Goal: Information Seeking & Learning: Learn about a topic

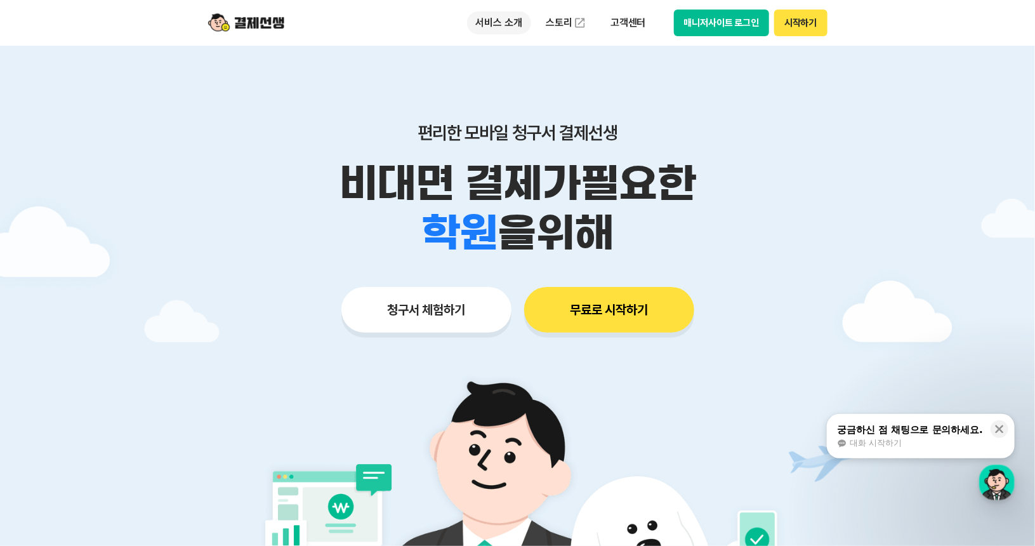
click at [491, 25] on p "서비스 소개" at bounding box center [499, 22] width 64 height 23
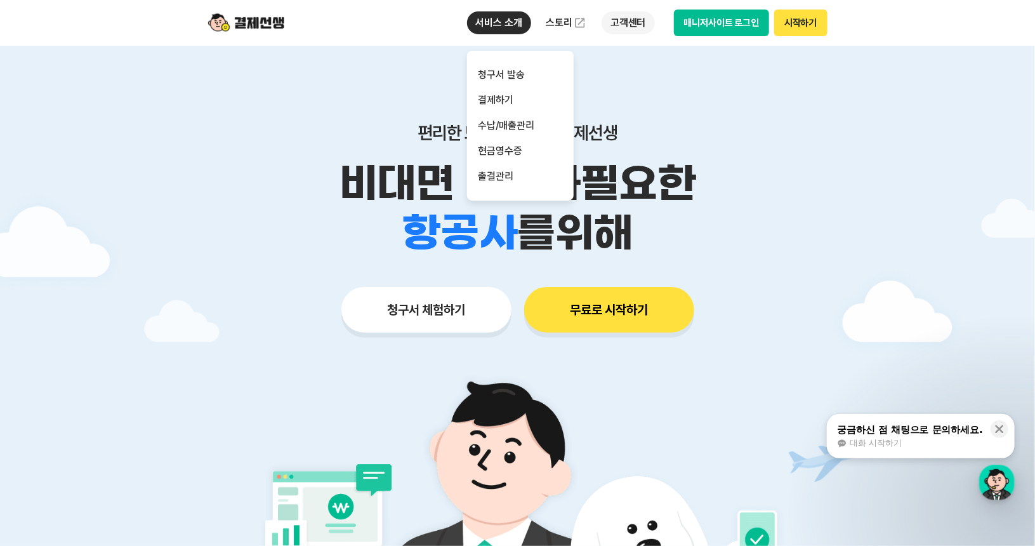
click at [608, 29] on p "고객센터" at bounding box center [628, 22] width 53 height 23
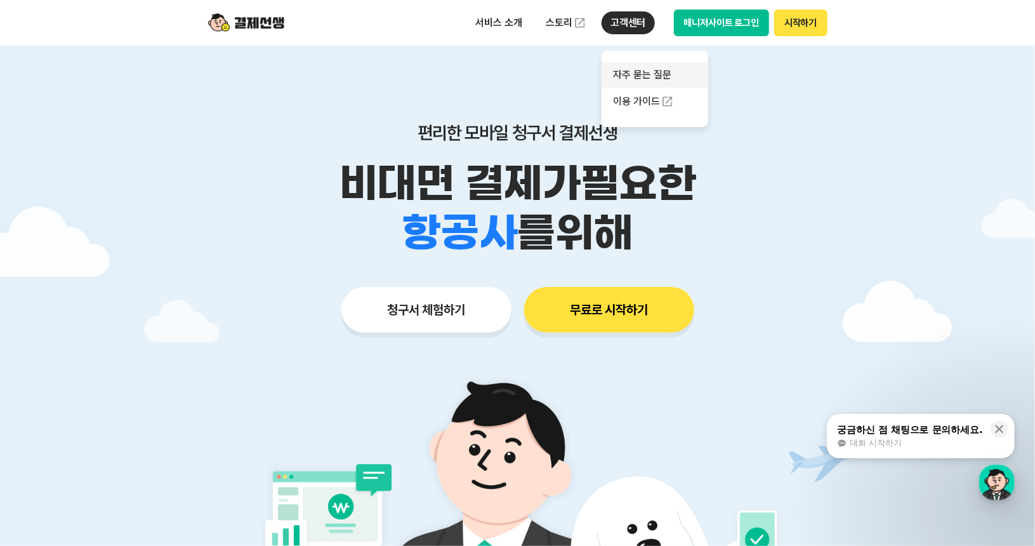
click at [633, 74] on link "자주 묻는 질문" at bounding box center [655, 74] width 107 height 25
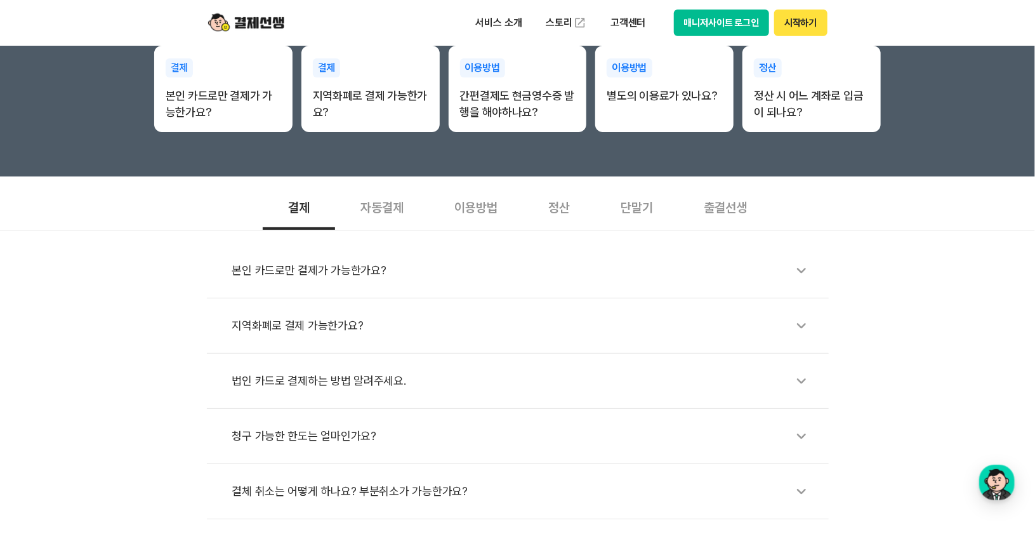
scroll to position [317, 0]
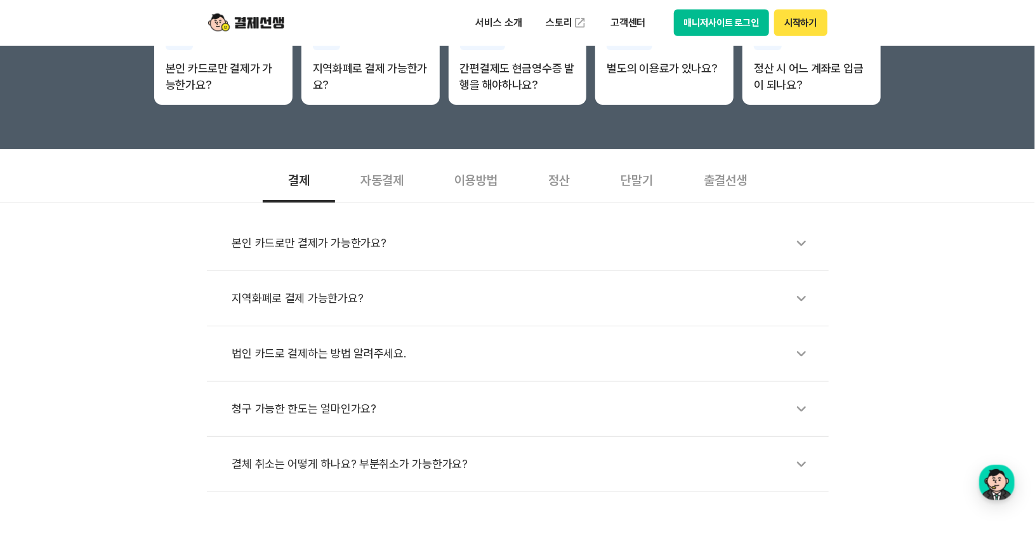
click at [449, 465] on div "결체 취소는 어떻게 하나요? 부분취소가 가능한가요?" at bounding box center [524, 463] width 584 height 29
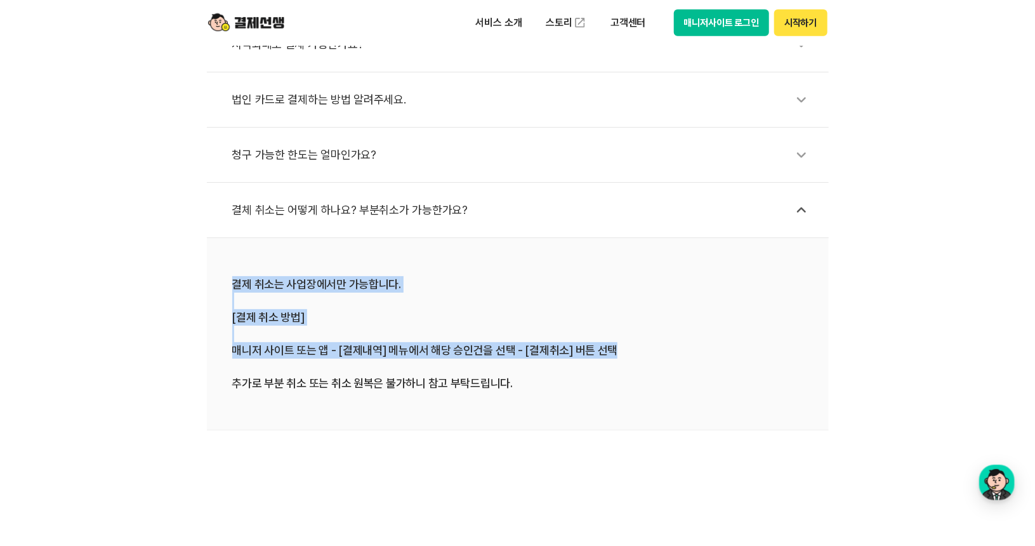
drag, startPoint x: 222, startPoint y: 270, endPoint x: 686, endPoint y: 356, distance: 471.9
click at [686, 356] on li "결제 취소는 사업장에서만 가능합니다. [결제 취소 방법] 매니저 사이트 또는 앱 - [결제내역] 메뉴에서 해당 승인건을 선택 - [결제취소] …" at bounding box center [518, 334] width 622 height 192
click at [686, 356] on div "결제 취소는 사업장에서만 가능합니다. [결제 취소 방법] 매니저 사이트 또는 앱 - [결제내역] 메뉴에서 해당 승인건을 선택 - [결제취소] …" at bounding box center [517, 334] width 571 height 116
drag, startPoint x: 686, startPoint y: 356, endPoint x: 660, endPoint y: 241, distance: 117.2
click at [660, 241] on li "결제 취소는 사업장에서만 가능합니다. [결제 취소 방법] 매니저 사이트 또는 앱 - [결제내역] 메뉴에서 해당 승인건을 선택 - [결제취소] …" at bounding box center [518, 334] width 622 height 192
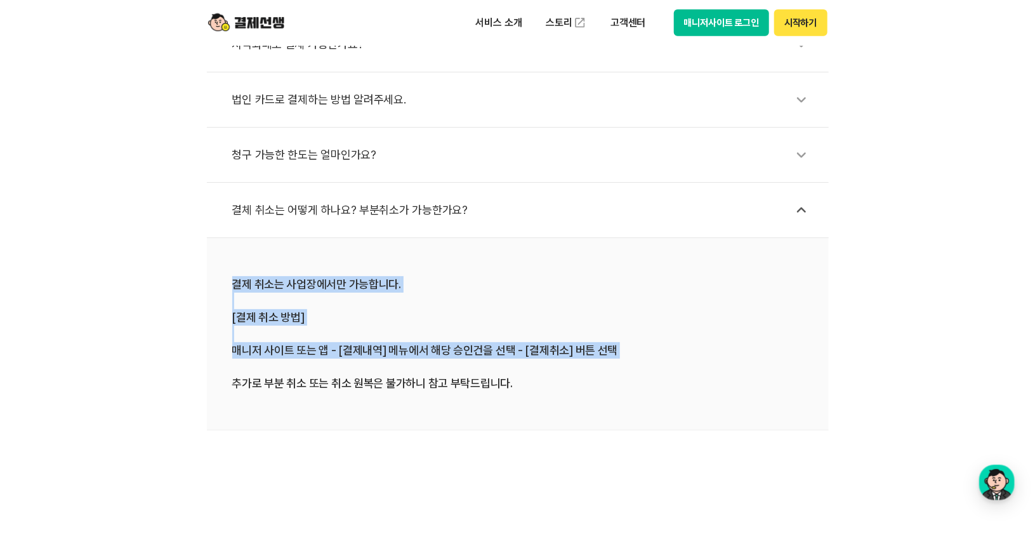
click at [660, 241] on li "결제 취소는 사업장에서만 가능합니다. [결제 취소 방법] 매니저 사이트 또는 앱 - [결제내역] 메뉴에서 해당 승인건을 선택 - [결제취소] …" at bounding box center [518, 334] width 622 height 192
drag, startPoint x: 651, startPoint y: 230, endPoint x: 668, endPoint y: 385, distance: 156.5
click at [668, 385] on ul "본인 카드로만 결제가 가능한가요? 지역화폐로 결제 가능한가요? 법인 카드로 결제하는 방법 알려주세요. 청구 가능한 한도는 얼마인가요? 결체 취…" at bounding box center [518, 196] width 622 height 469
click at [668, 385] on div "결제 취소는 사업장에서만 가능합니다. [결제 취소 방법] 매니저 사이트 또는 앱 - [결제내역] 메뉴에서 해당 승인건을 선택 - [결제취소] …" at bounding box center [517, 334] width 571 height 116
drag, startPoint x: 663, startPoint y: 356, endPoint x: 639, endPoint y: 237, distance: 120.7
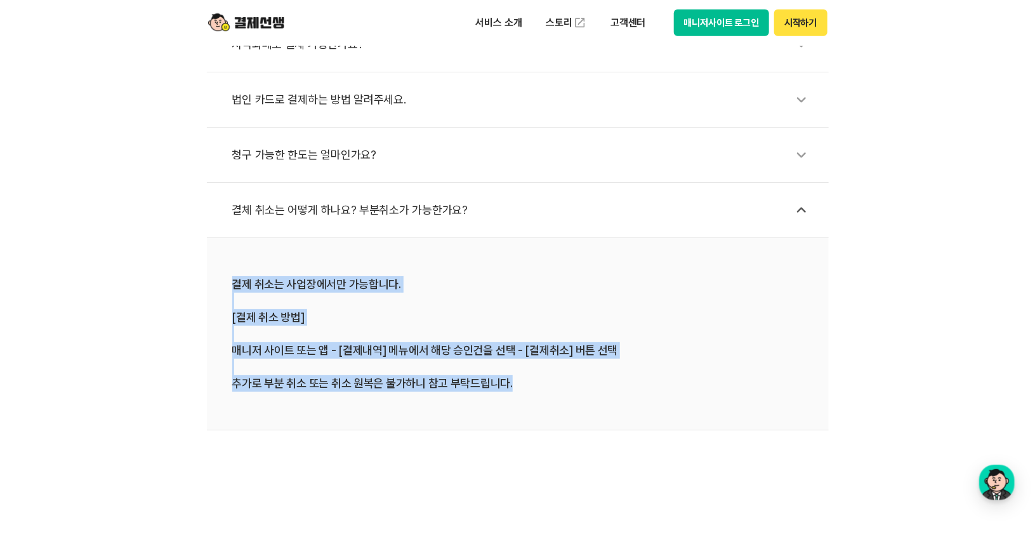
click at [639, 238] on li "결제 취소는 사업장에서만 가능합니다. [결제 취소 방법] 매니저 사이트 또는 앱 - [결제내역] 메뉴에서 해당 승인건을 선택 - [결제취소] …" at bounding box center [518, 334] width 622 height 192
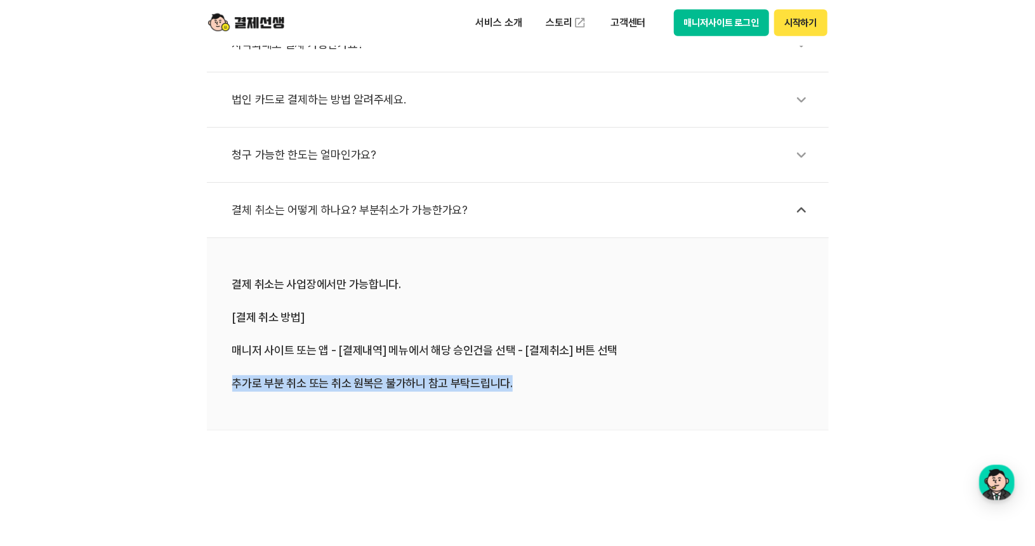
drag, startPoint x: 570, startPoint y: 394, endPoint x: 198, endPoint y: 390, distance: 372.0
click at [198, 390] on div "본인 카드로만 결제가 가능한가요? 지역화폐로 결제 가능한가요? 법인 카드로 결제하는 방법 알려주세요. 청구 가능한 한도는 얼마인가요? 결체 취…" at bounding box center [517, 190] width 1035 height 482
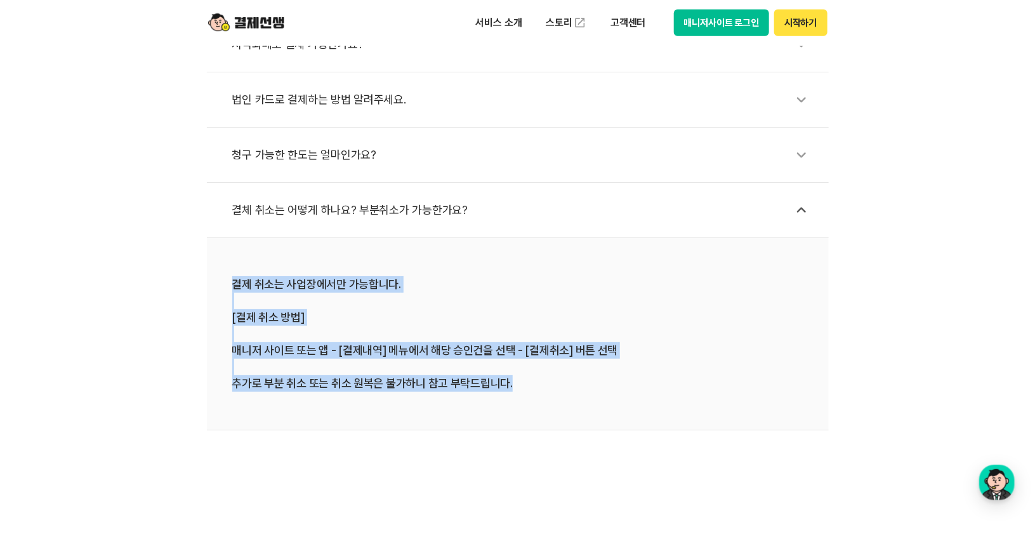
drag, startPoint x: 221, startPoint y: 256, endPoint x: 516, endPoint y: 392, distance: 325.0
click at [516, 392] on li "결제 취소는 사업장에서만 가능합니다. [결제 취소 방법] 매니저 사이트 또는 앱 - [결제내역] 메뉴에서 해당 승인건을 선택 - [결제취소] …" at bounding box center [518, 334] width 622 height 192
drag, startPoint x: 562, startPoint y: 389, endPoint x: 537, endPoint y: 281, distance: 110.7
click at [537, 281] on div "결제 취소는 사업장에서만 가능합니다. [결제 취소 방법] 매니저 사이트 또는 앱 - [결제내역] 메뉴에서 해당 승인건을 선택 - [결제취소] …" at bounding box center [517, 334] width 571 height 116
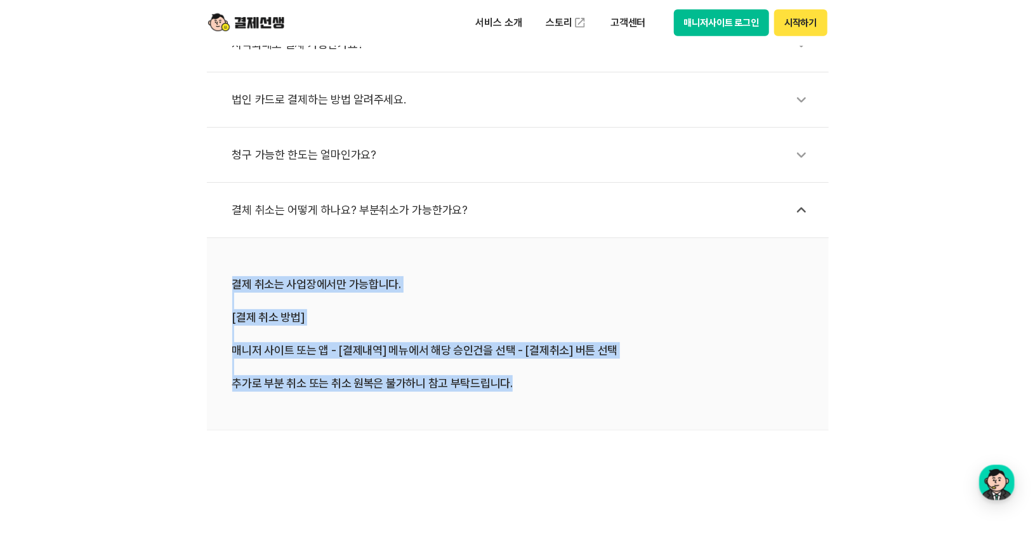
click at [537, 281] on div "결제 취소는 사업장에서만 가능합니다. [결제 취소 방법] 매니저 사이트 또는 앱 - [결제내역] 메뉴에서 해당 승인건을 선택 - [결제취소] …" at bounding box center [517, 334] width 571 height 116
drag, startPoint x: 524, startPoint y: 260, endPoint x: 554, endPoint y: 422, distance: 164.6
click at [554, 422] on li "결제 취소는 사업장에서만 가능합니다. [결제 취소 방법] 매니저 사이트 또는 앱 - [결제내역] 메뉴에서 해당 승인건을 선택 - [결제취소] …" at bounding box center [518, 334] width 622 height 192
drag, startPoint x: 564, startPoint y: 397, endPoint x: 535, endPoint y: 238, distance: 161.4
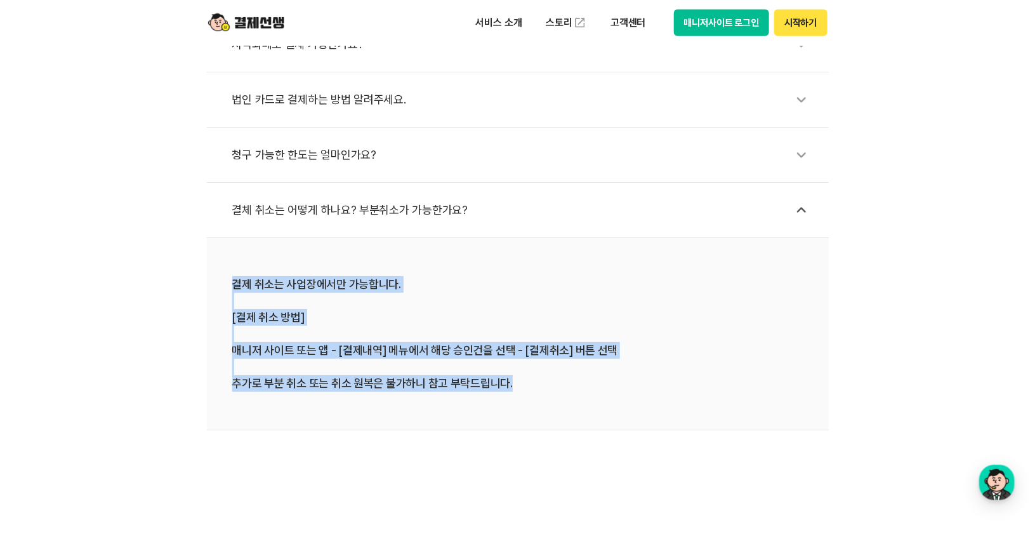
click at [535, 238] on li "결제 취소는 사업장에서만 가능합니다. [결제 취소 방법] 매니저 사이트 또는 앱 - [결제내역] 메뉴에서 해당 승인건을 선택 - [결제취소] …" at bounding box center [518, 334] width 622 height 192
click at [533, 240] on li "결제 취소는 사업장에서만 가능합니다. [결제 취소 방법] 매니저 사이트 또는 앱 - [결제내역] 메뉴에서 해당 승인건을 선택 - [결제취소] …" at bounding box center [518, 334] width 622 height 192
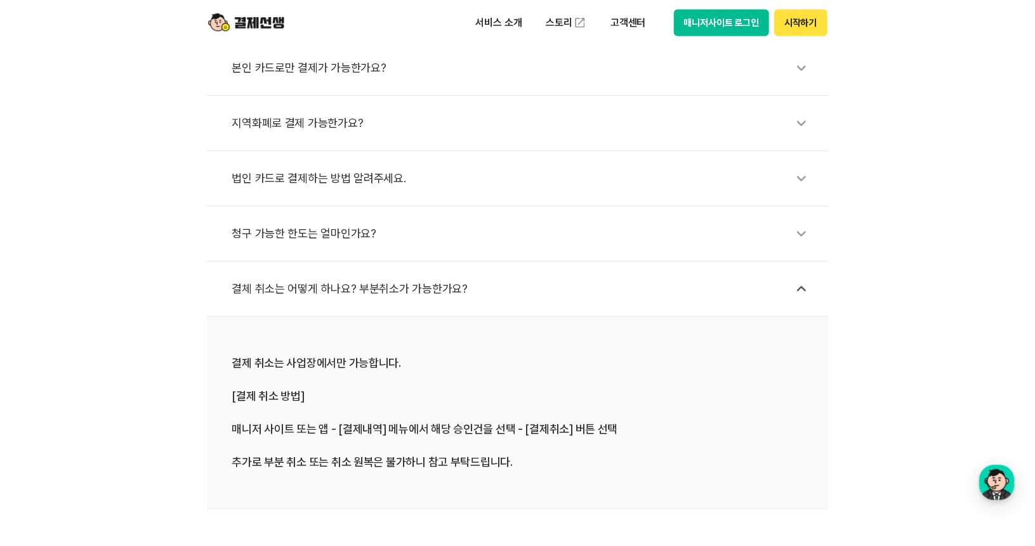
scroll to position [381, 0]
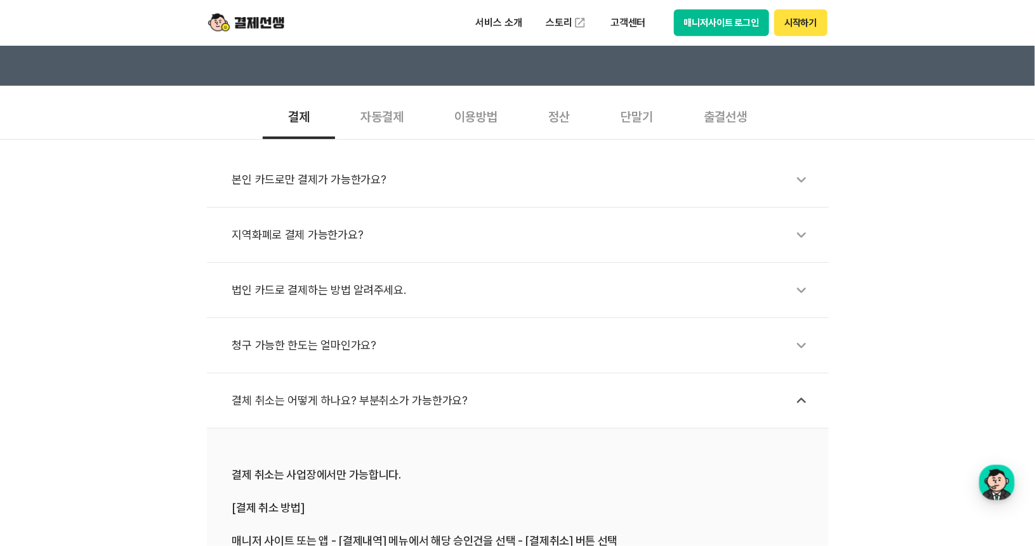
click at [385, 115] on div "자동결제" at bounding box center [382, 115] width 94 height 47
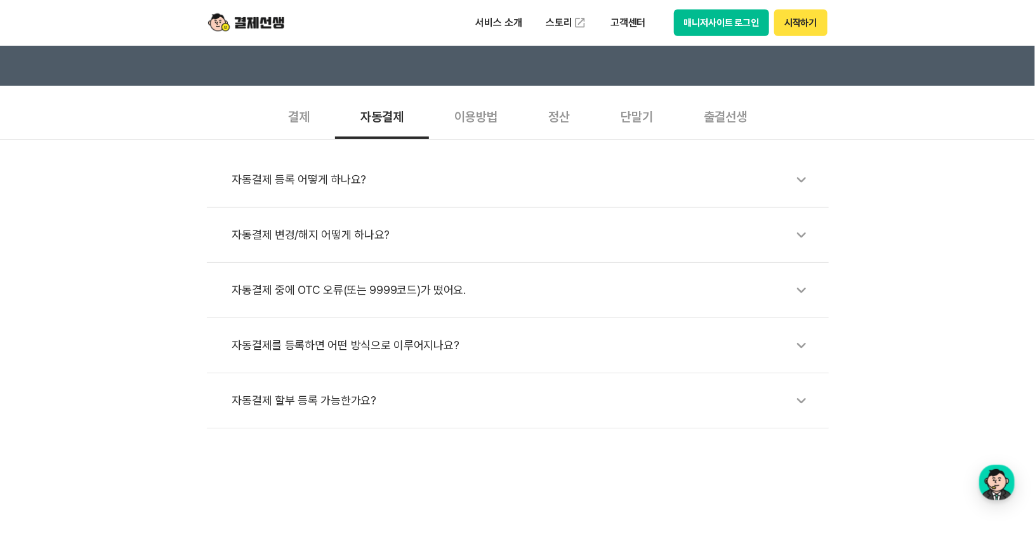
click at [463, 125] on div "이용방법" at bounding box center [476, 115] width 94 height 47
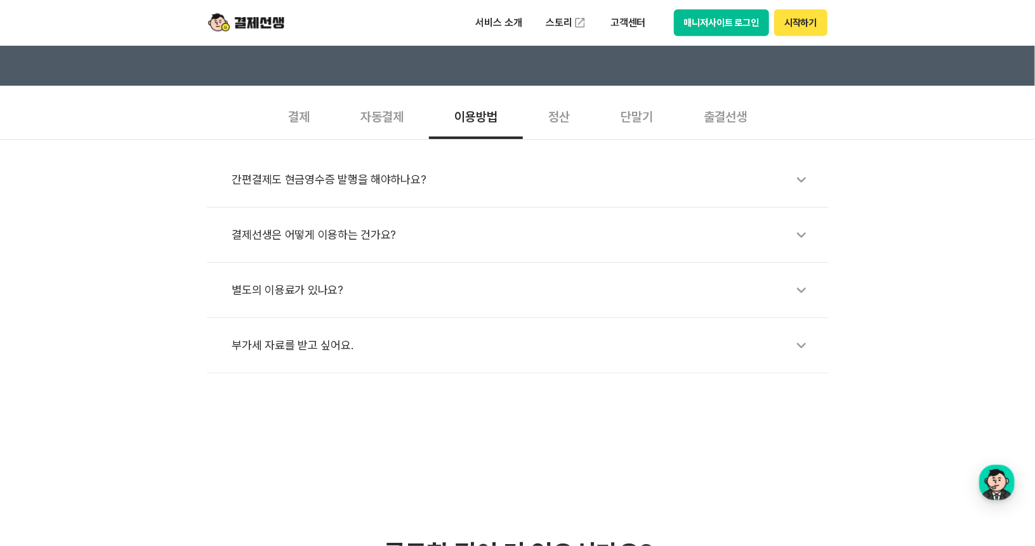
click at [531, 99] on div "정산" at bounding box center [559, 115] width 72 height 47
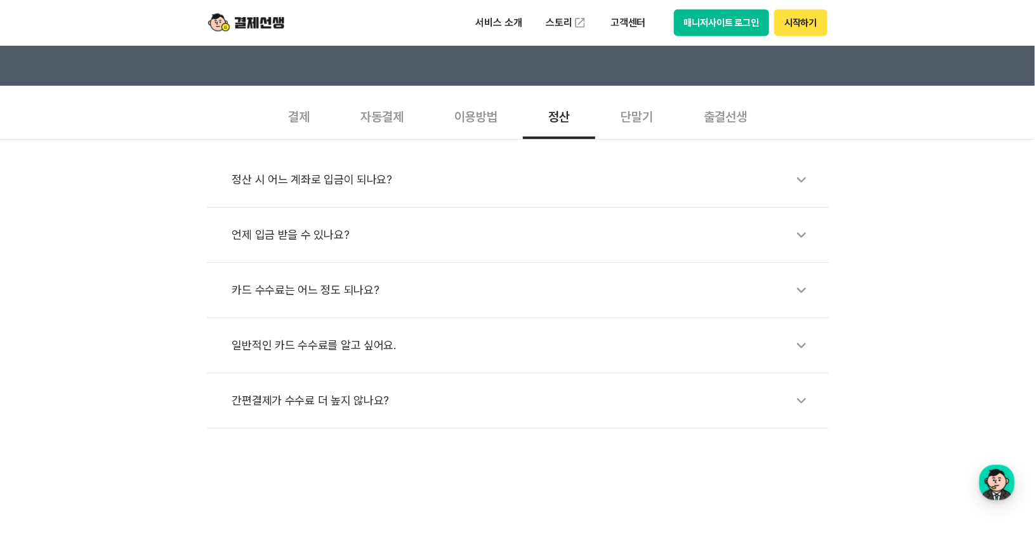
click at [640, 119] on div "단말기" at bounding box center [637, 115] width 83 height 47
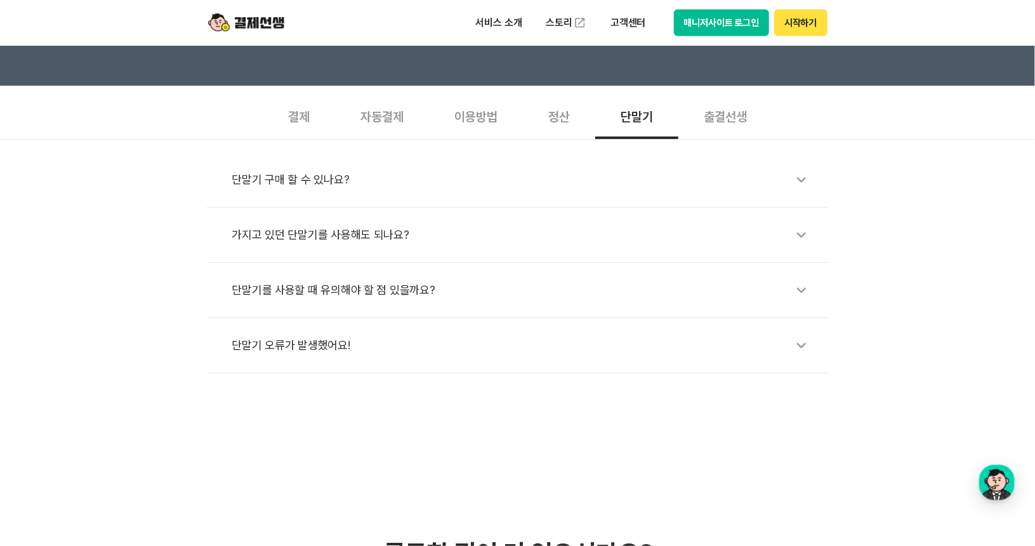
click at [711, 117] on div "출결선생" at bounding box center [726, 115] width 94 height 47
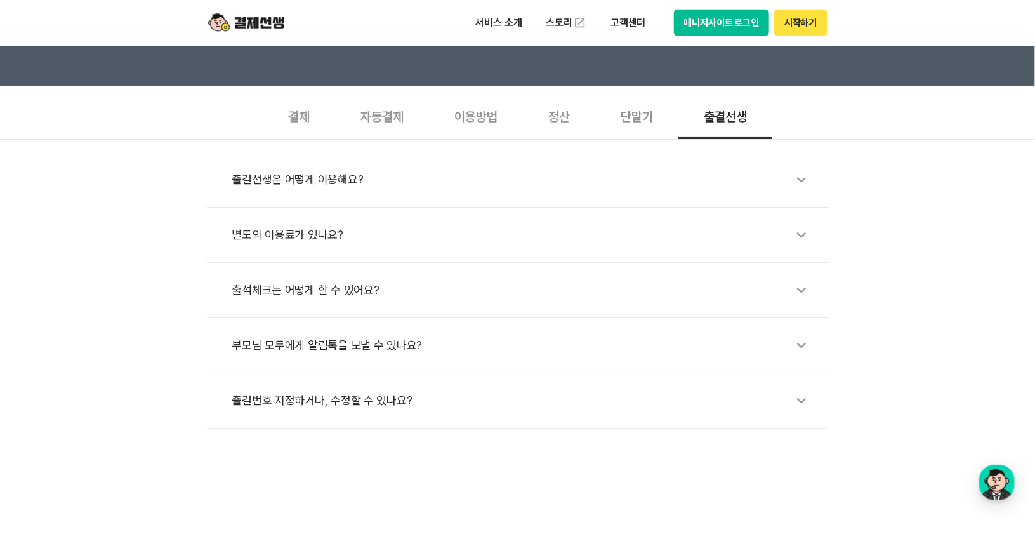
click at [137, 296] on div "출결선생은 어떻게 이용해요? 별도의 이용료가 있나요? 출석체크는 어떻게 할 수 있어요? 부모님 모두에게 알림톡을 보낼 수 있나요? 출결번호 지…" at bounding box center [517, 283] width 1035 height 289
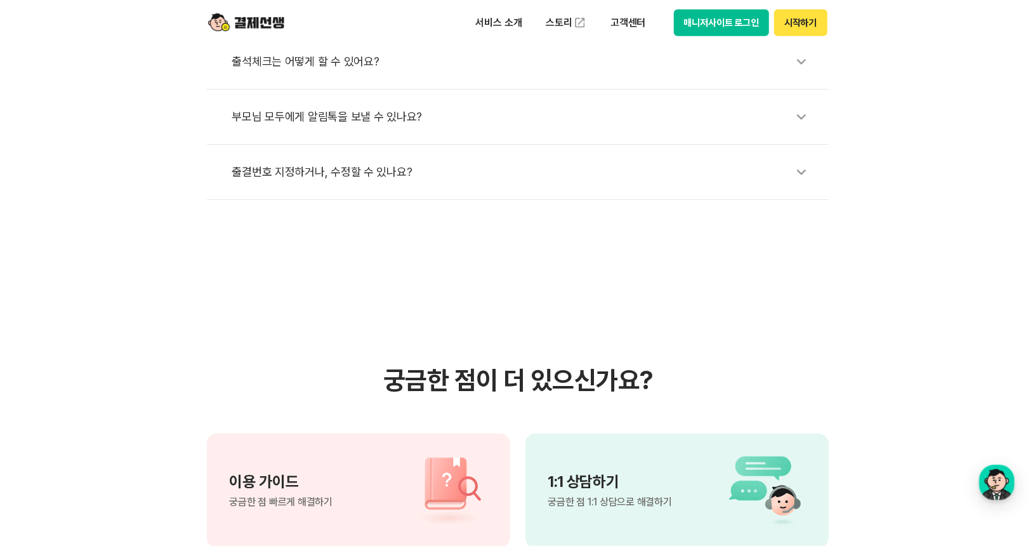
scroll to position [635, 0]
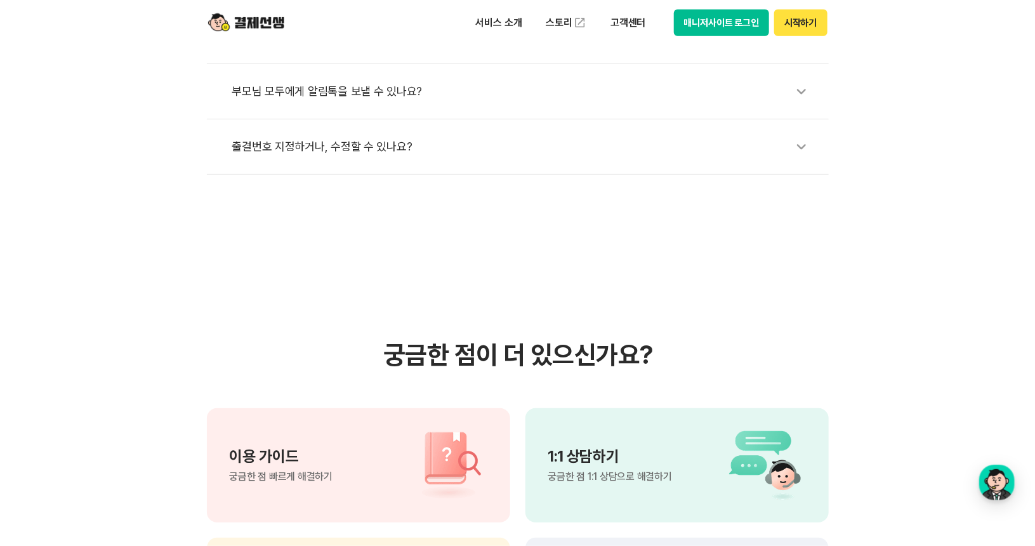
click at [731, 279] on section "궁금한 점이 더 있으신가요? 이용 가이드 궁금한 점 빠르게 해결하기 1:1 상담하기 궁금한 점 1:1 상담으로 해결하기 제휴 결제선생 파트너 …" at bounding box center [517, 496] width 1035 height 642
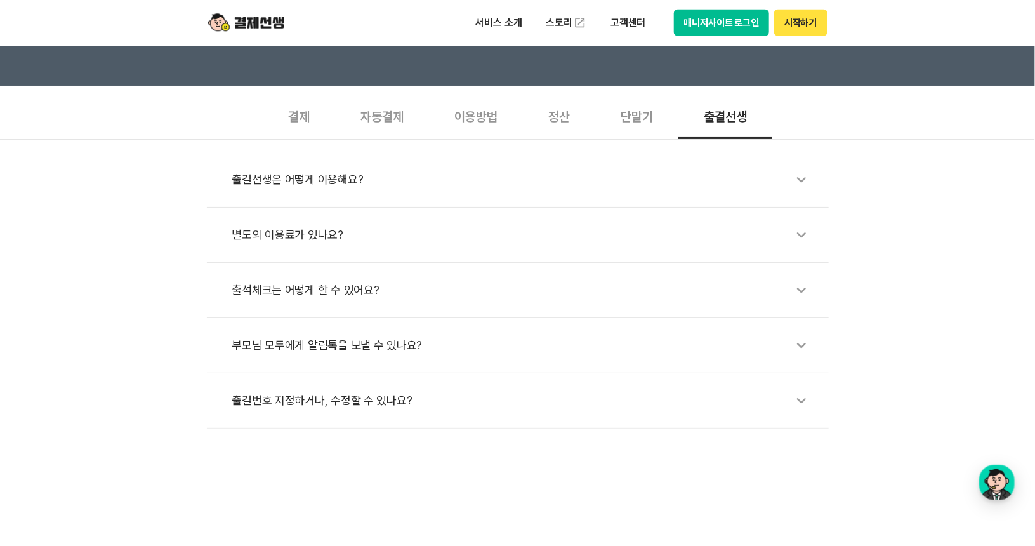
click at [705, 19] on button "매니저사이트 로그인" at bounding box center [722, 23] width 96 height 27
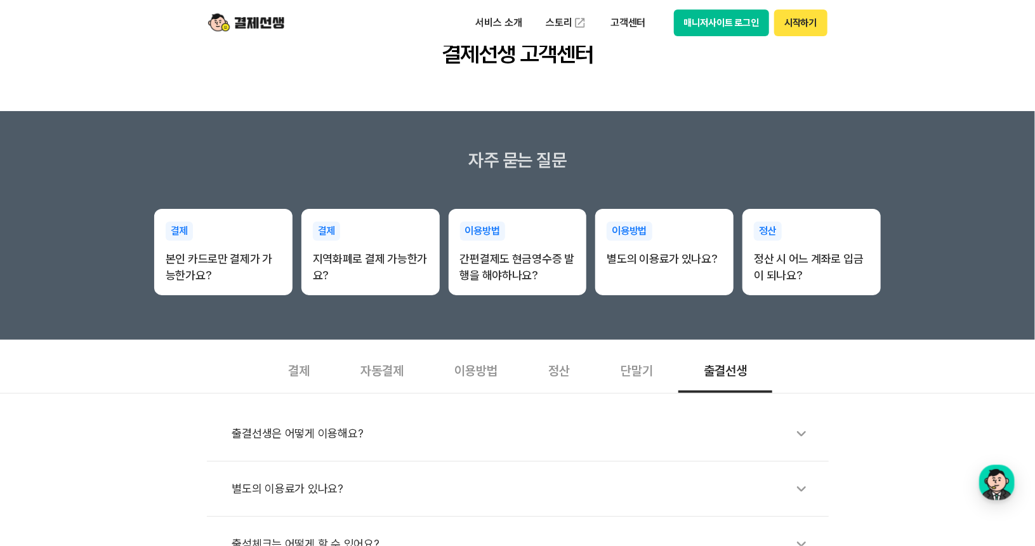
scroll to position [0, 0]
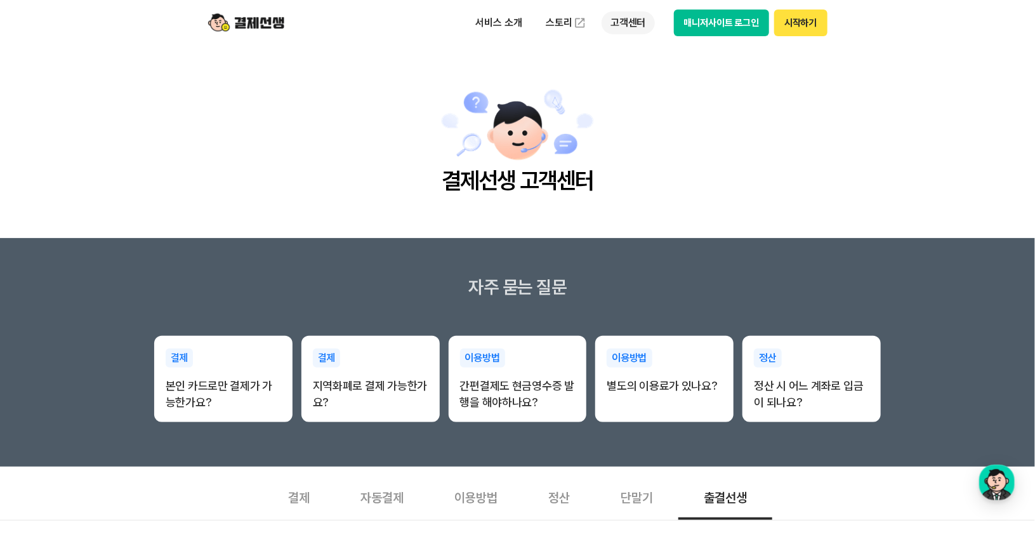
click at [639, 23] on p "고객센터" at bounding box center [628, 22] width 53 height 23
